Goal: Transaction & Acquisition: Book appointment/travel/reservation

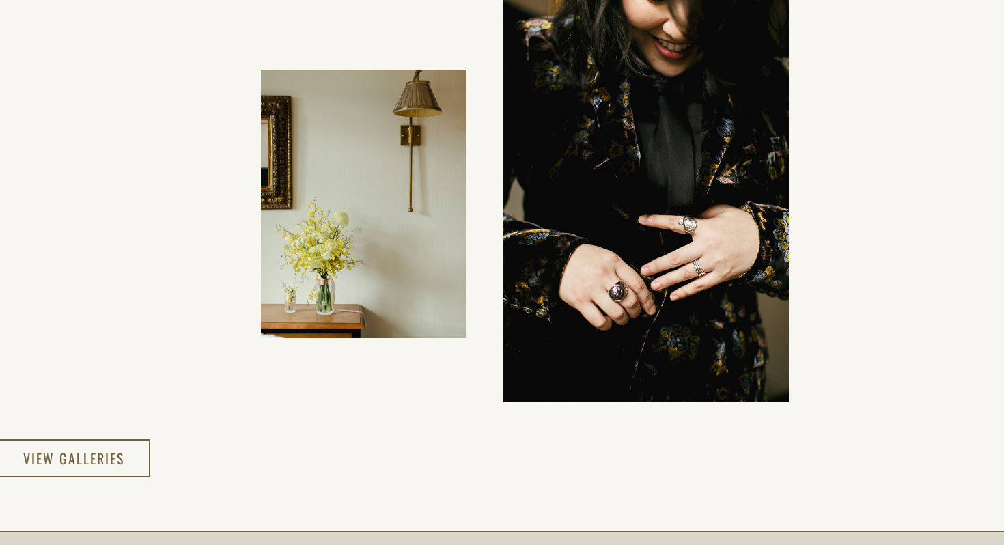
scroll to position [2295, 0]
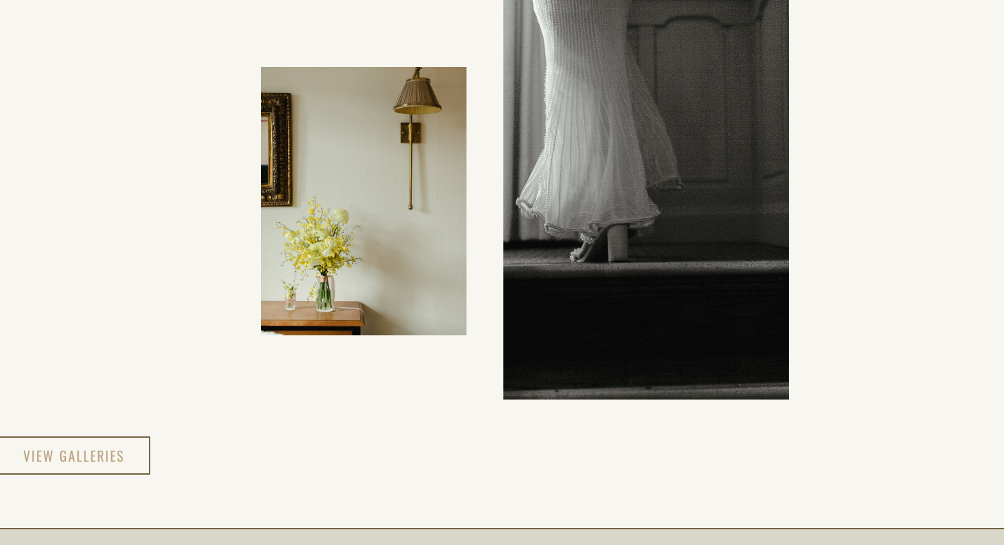
click at [104, 456] on h3 "view galleries" at bounding box center [74, 455] width 102 height 25
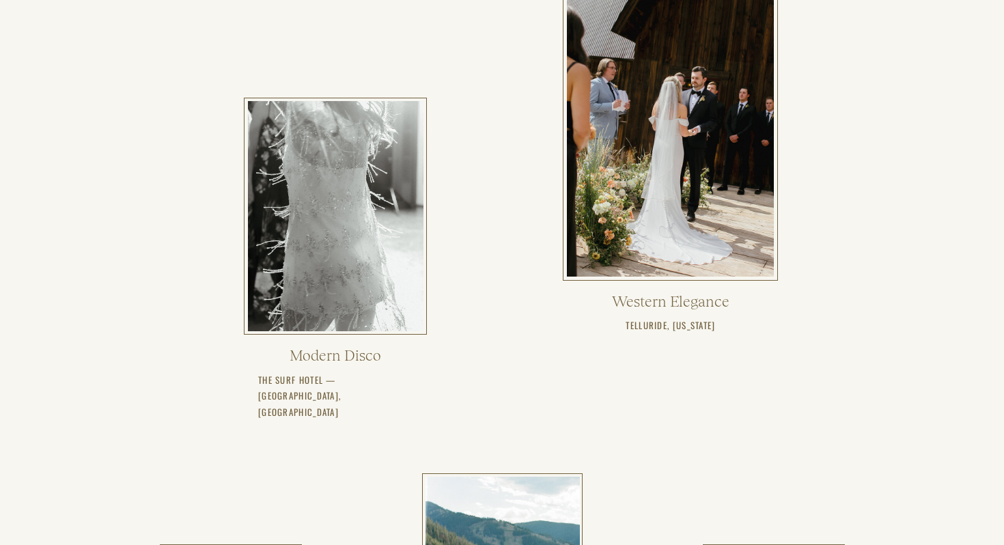
scroll to position [514, 0]
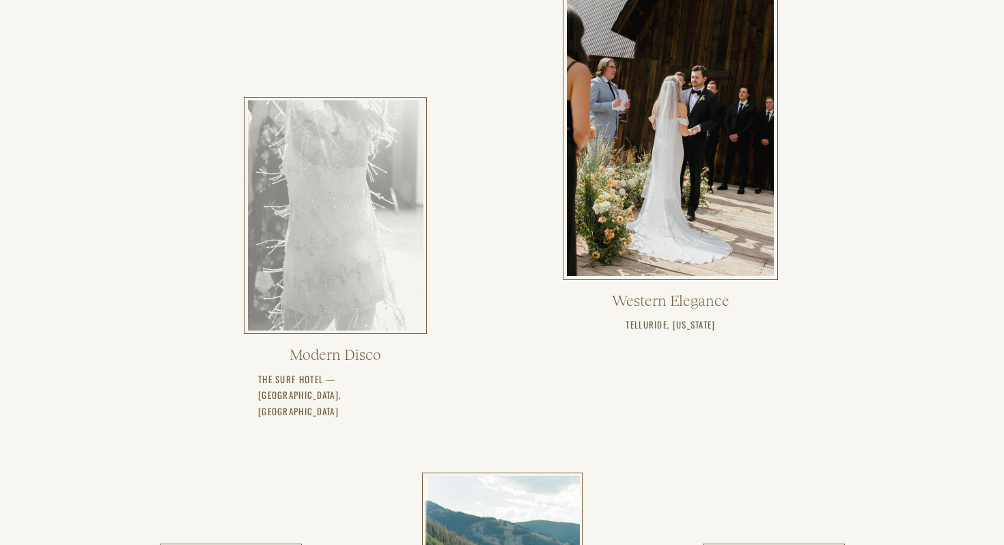
click at [311, 217] on div at bounding box center [336, 215] width 176 height 230
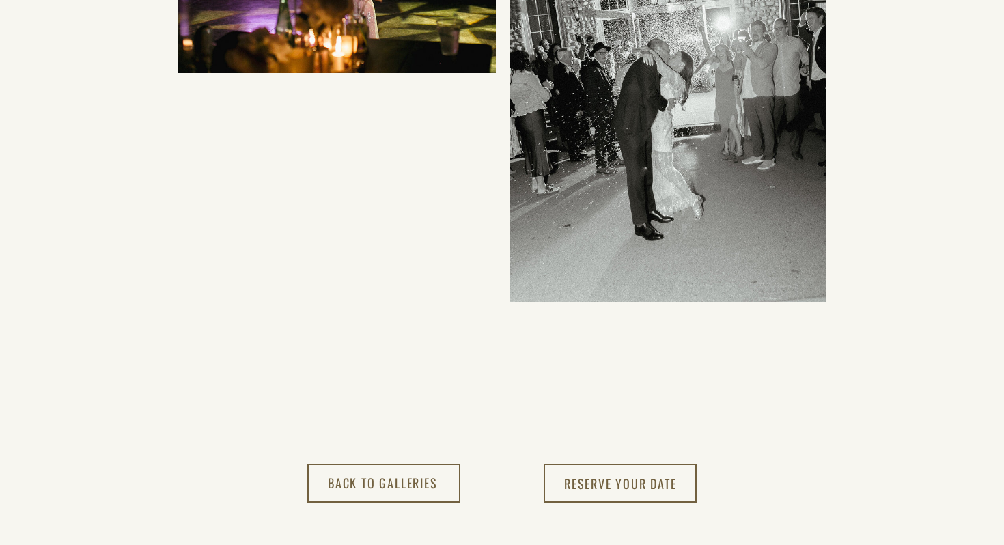
scroll to position [14716, 0]
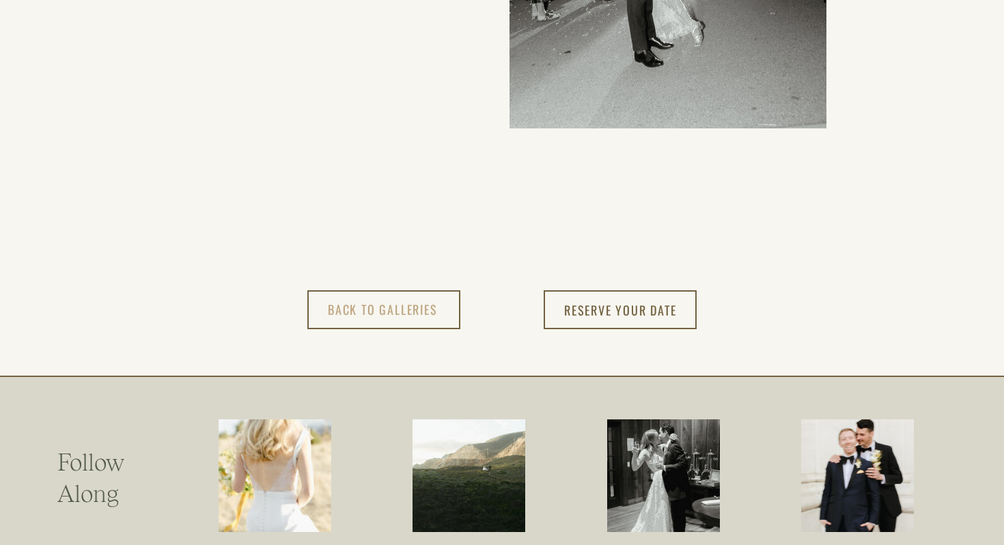
click at [400, 312] on h3 "back to Galleries" at bounding box center [384, 310] width 113 height 23
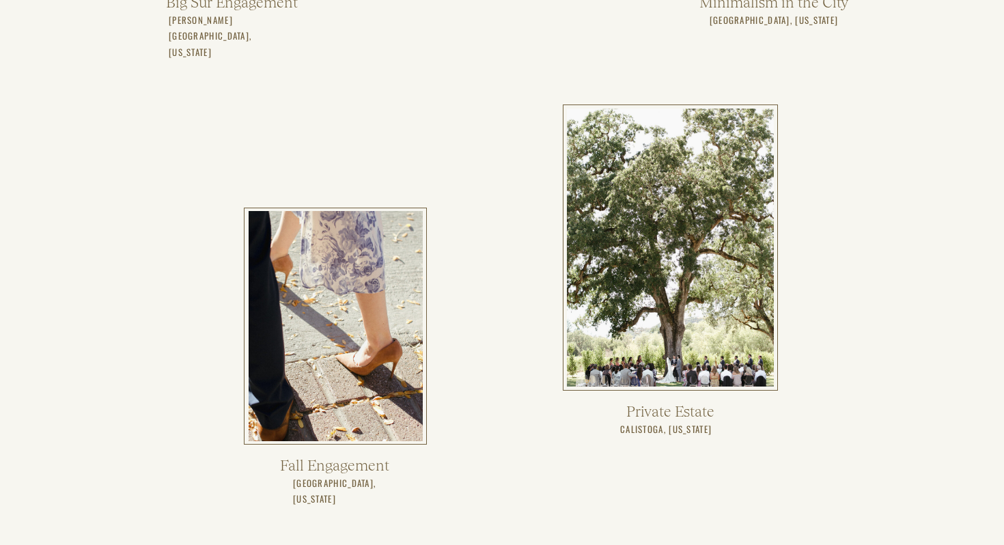
scroll to position [2112, 0]
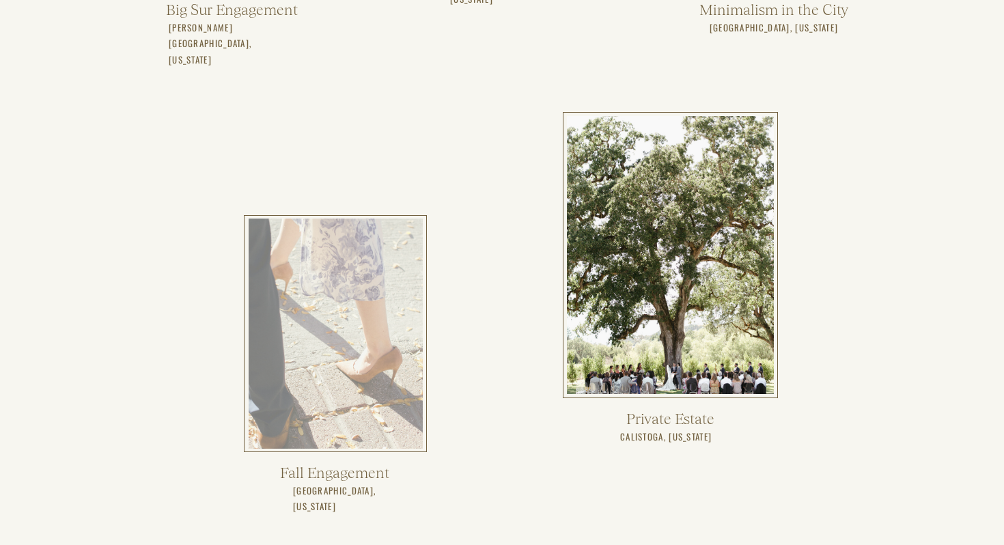
click at [335, 318] on div at bounding box center [336, 334] width 174 height 230
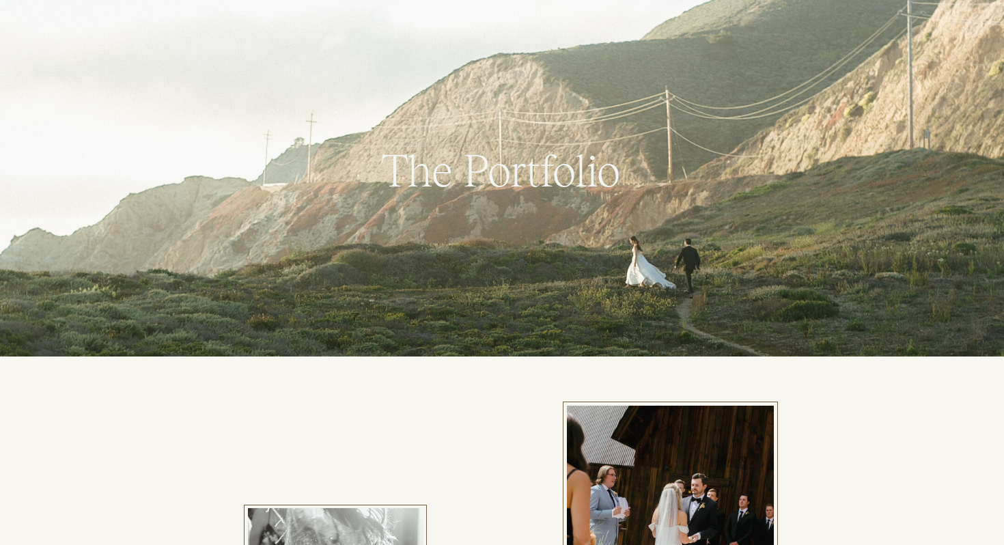
scroll to position [0, 0]
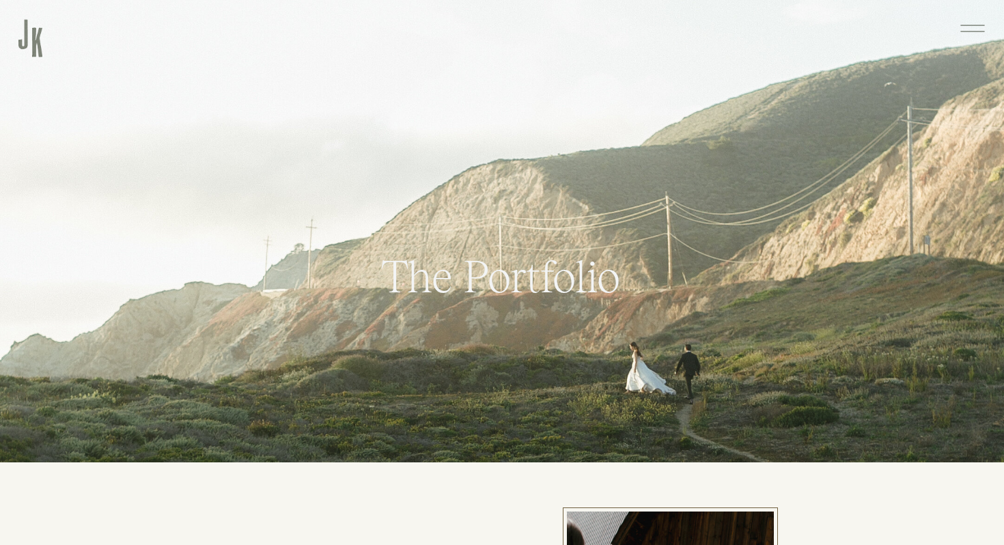
click at [41, 46] on div at bounding box center [30, 37] width 24 height 40
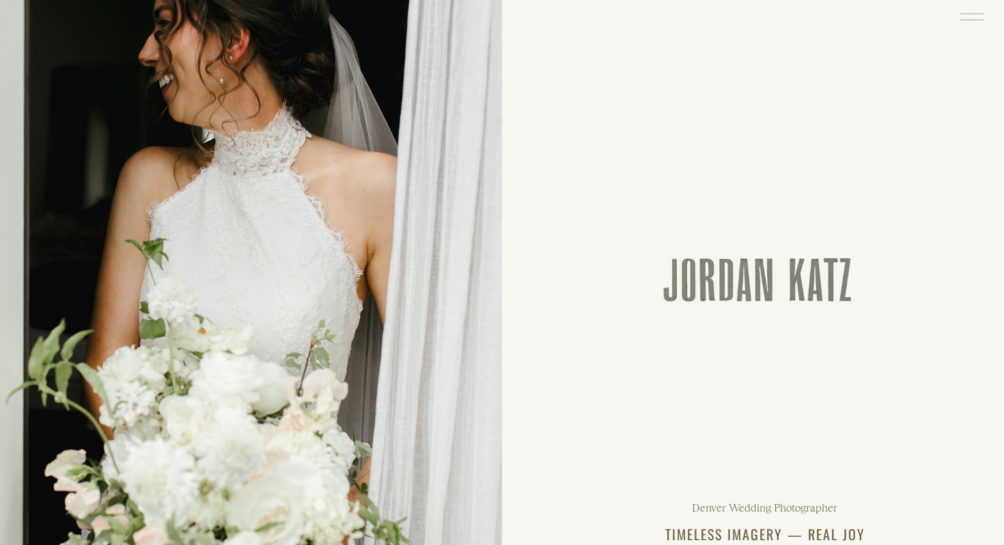
click at [970, 18] on icon at bounding box center [971, 16] width 31 height 33
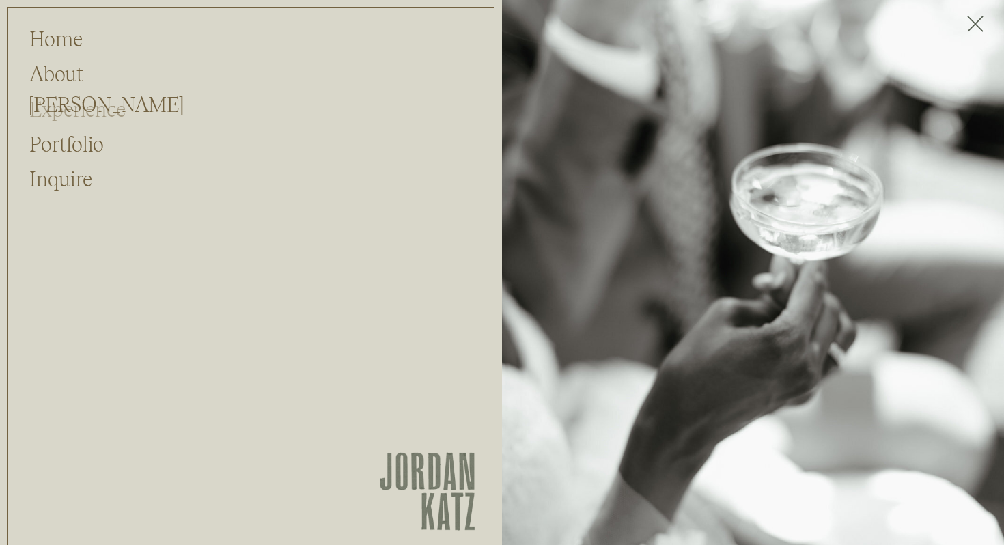
click at [77, 115] on h2 "Experience" at bounding box center [89, 107] width 120 height 26
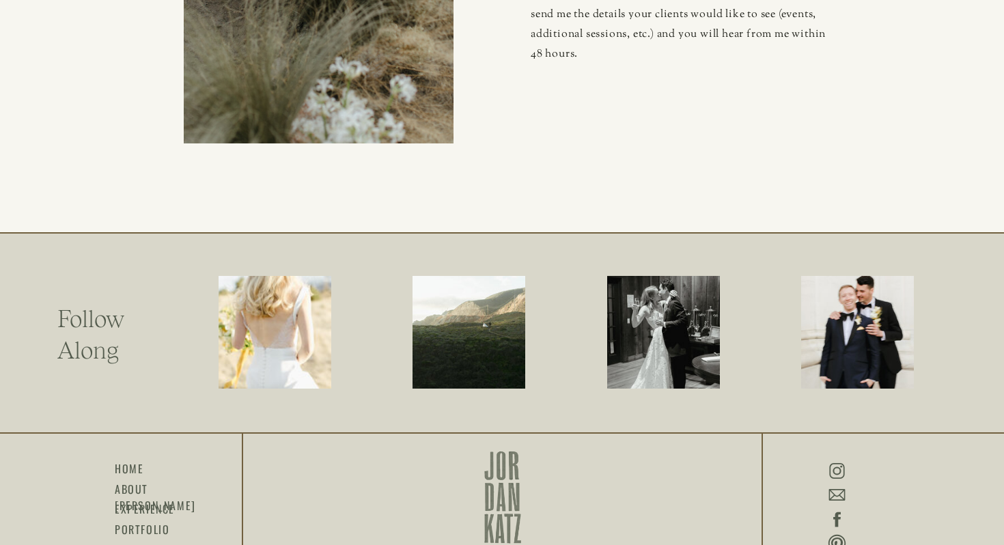
scroll to position [4612, 0]
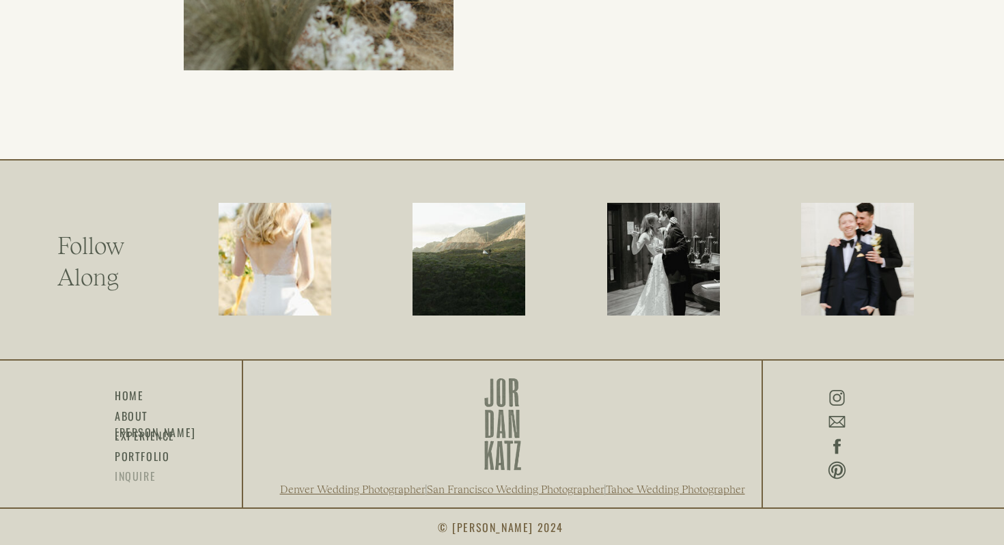
click at [140, 479] on h3 "inquire" at bounding box center [135, 476] width 41 height 16
